Goal: Contribute content: Contribute content

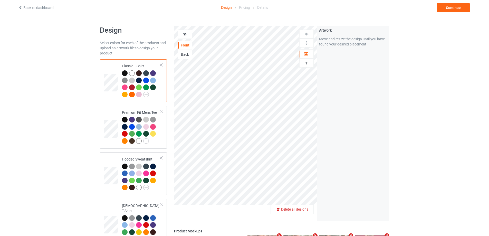
click at [305, 209] on span "Delete all designs" at bounding box center [294, 209] width 27 height 4
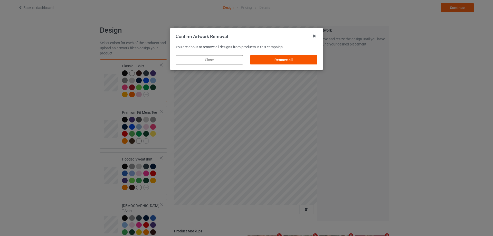
click at [307, 58] on div "Remove all" at bounding box center [283, 59] width 67 height 9
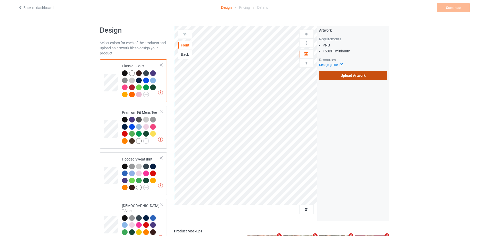
click at [347, 74] on label "Upload Artwork" at bounding box center [353, 75] width 68 height 9
click at [0, 0] on input "Upload Artwork" at bounding box center [0, 0] width 0 height 0
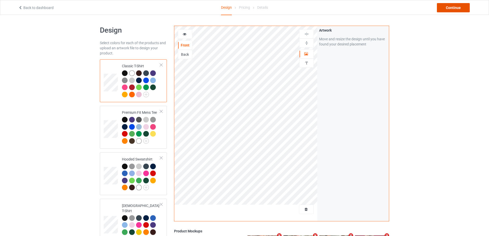
click at [462, 4] on div "Continue" at bounding box center [453, 7] width 33 height 9
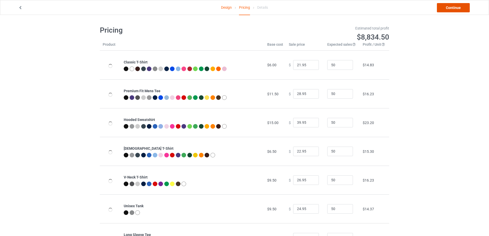
click at [462, 4] on link "Continue" at bounding box center [453, 7] width 33 height 9
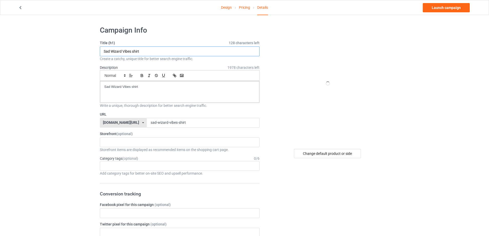
drag, startPoint x: 160, startPoint y: 53, endPoint x: 60, endPoint y: 52, distance: 100.8
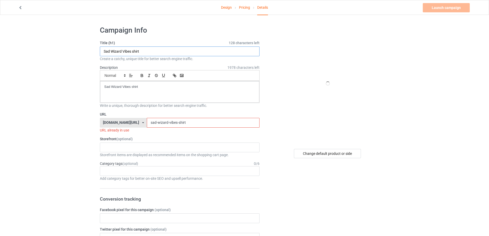
paste input "I Can't Take It Anymore"
type input "I Can't Take It Anymore shirt"
drag, startPoint x: 149, startPoint y: 85, endPoint x: 54, endPoint y: 85, distance: 94.9
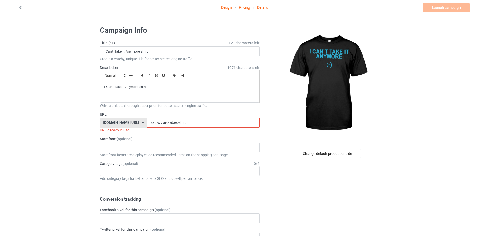
drag, startPoint x: 201, startPoint y: 121, endPoint x: 61, endPoint y: 122, distance: 140.1
paste input "i-cant-take-it-anymore"
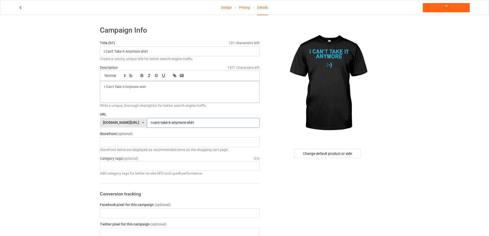
type input "i-cant-take-it-anymore-shirt"
drag, startPoint x: 153, startPoint y: 80, endPoint x: 34, endPoint y: 93, distance: 119.2
drag, startPoint x: 163, startPoint y: 95, endPoint x: 58, endPoint y: 95, distance: 104.4
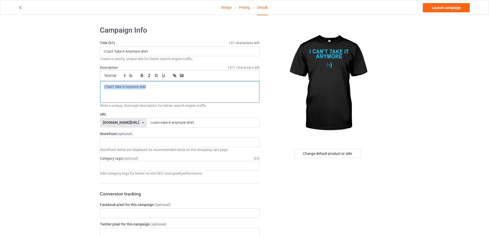
copy p "I Can't Take It Anymore shirt"
click at [446, 4] on link "Launch campaign" at bounding box center [446, 7] width 47 height 9
